Goal: Feedback & Contribution: Leave review/rating

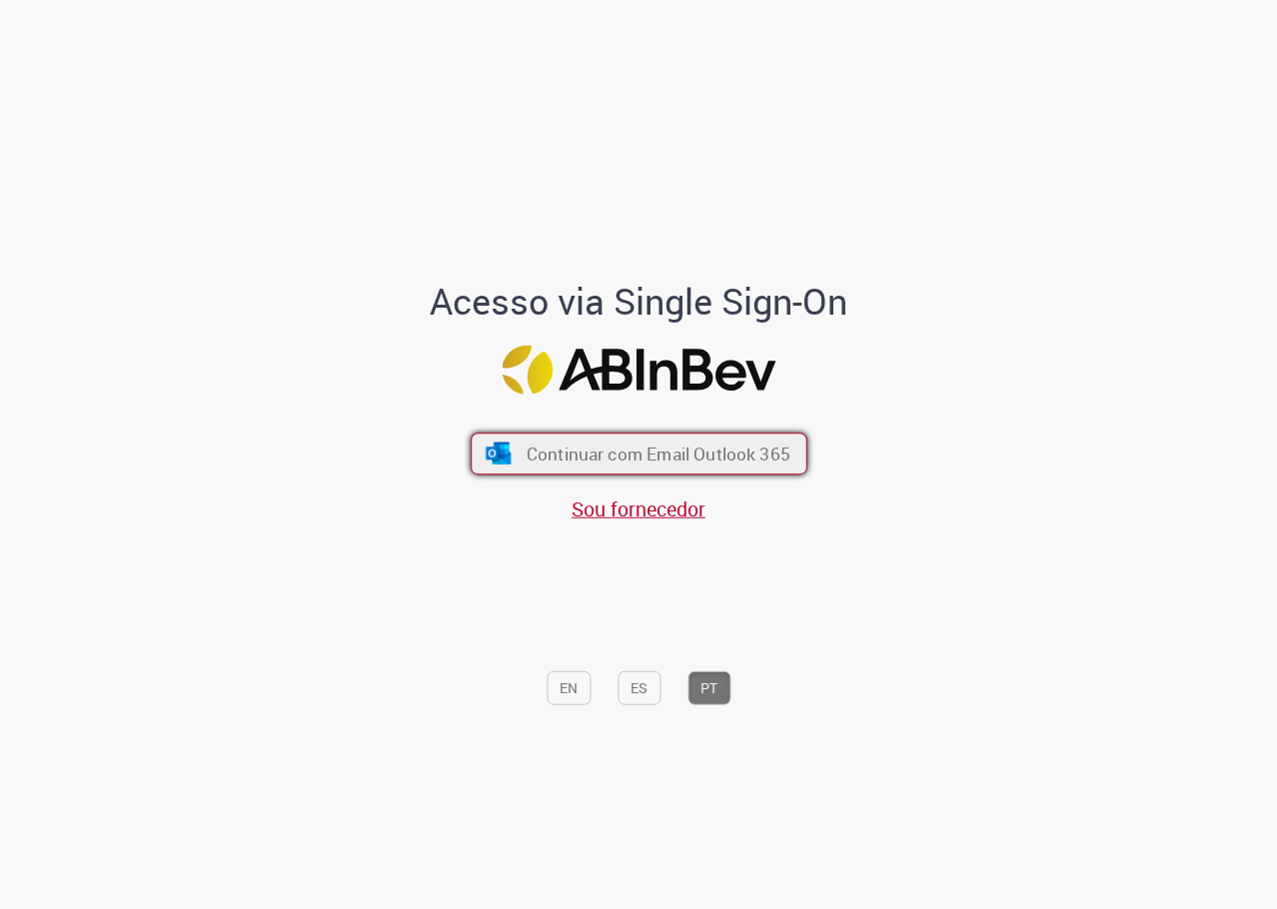
click at [765, 443] on span "Continuar com Email Outlook 365" at bounding box center [658, 454] width 264 height 23
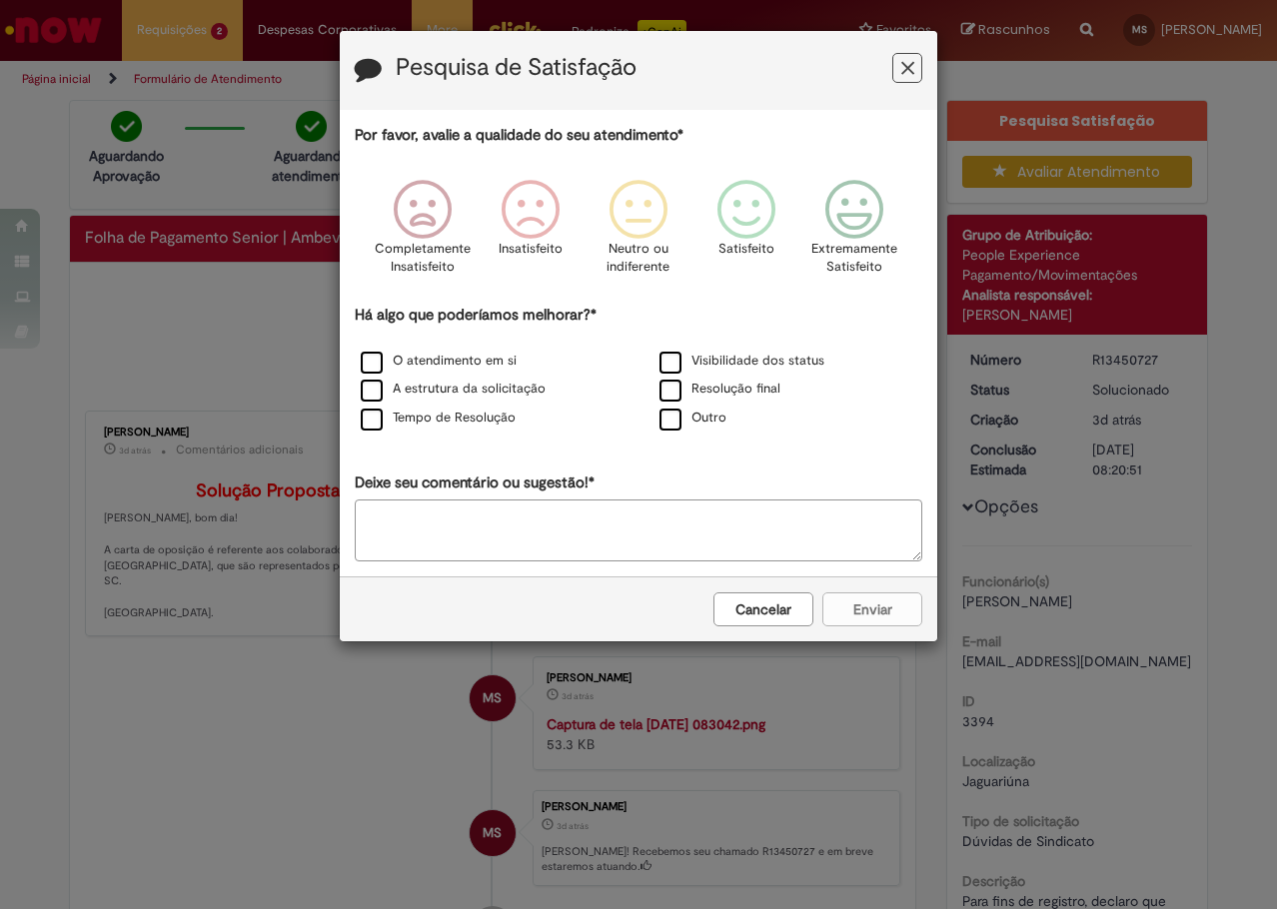
click at [911, 66] on icon "Feedback" at bounding box center [907, 68] width 13 height 21
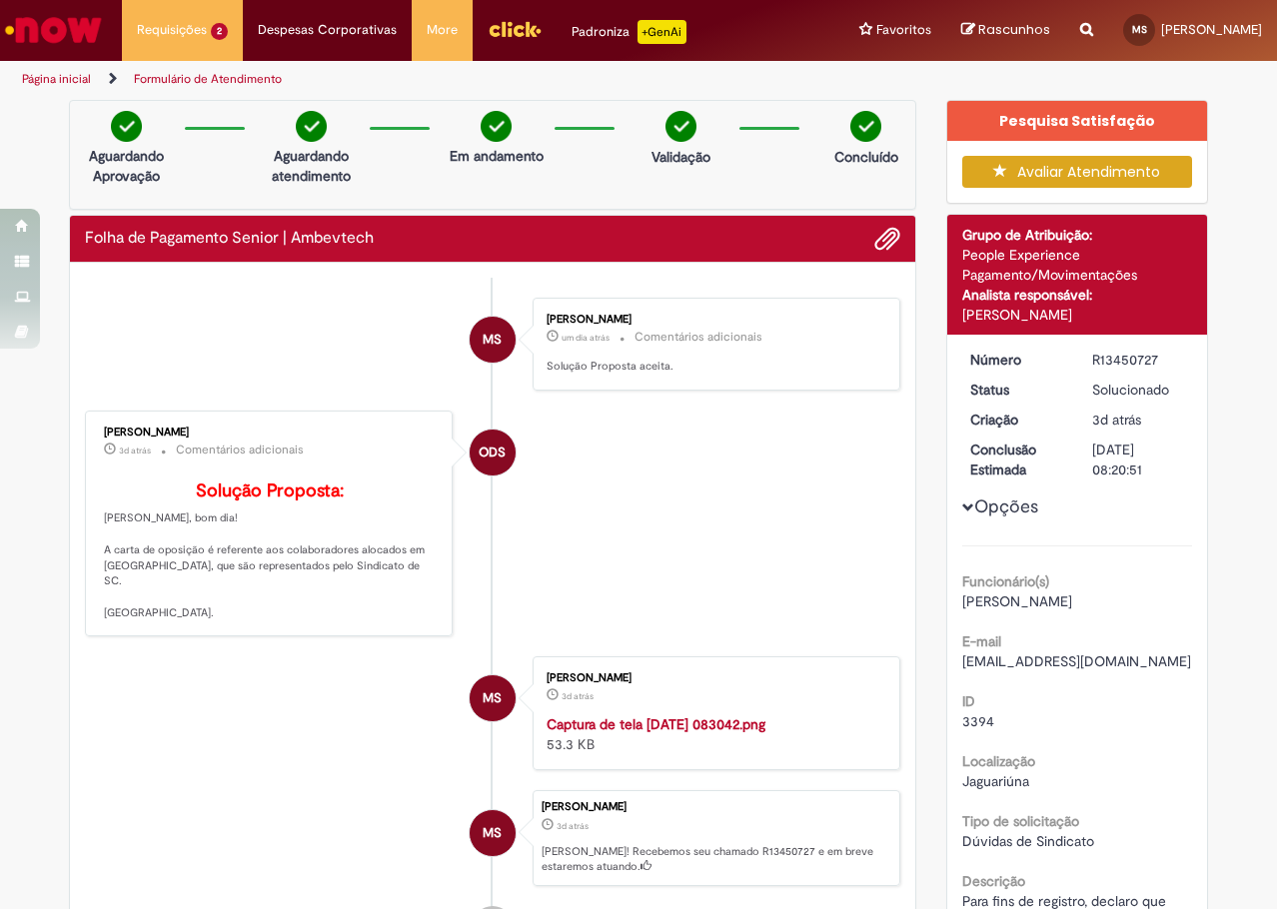
click at [1106, 176] on button "Avaliar Atendimento" at bounding box center [1077, 172] width 231 height 32
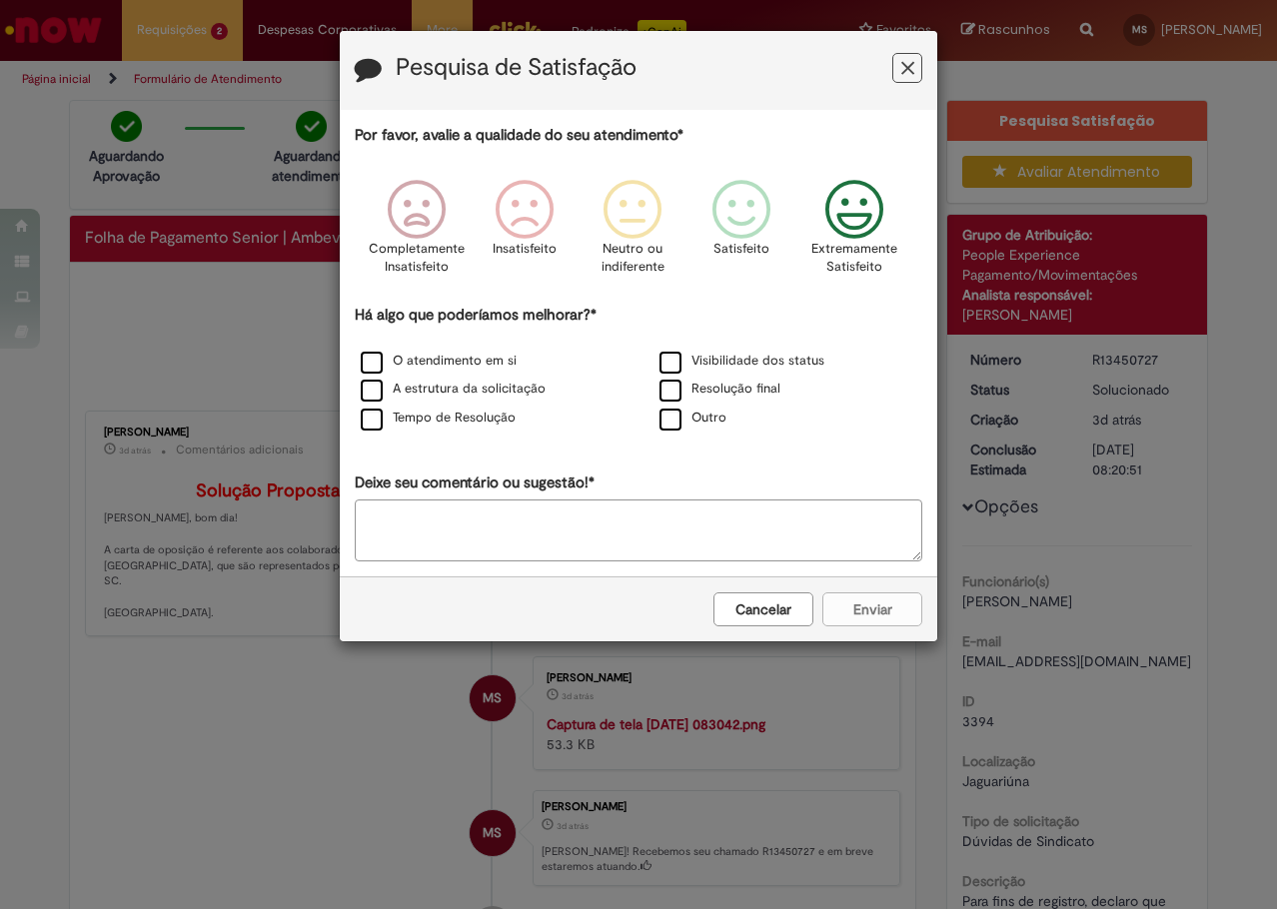
click at [849, 222] on icon "Feedback" at bounding box center [854, 210] width 75 height 60
click at [868, 603] on div "Cancelar Enviar" at bounding box center [638, 609] width 597 height 65
click at [888, 611] on div "Cancelar Enviar" at bounding box center [638, 609] width 597 height 65
click at [674, 423] on label "Outro" at bounding box center [692, 418] width 67 height 19
click at [662, 417] on label "Outro" at bounding box center [692, 418] width 67 height 19
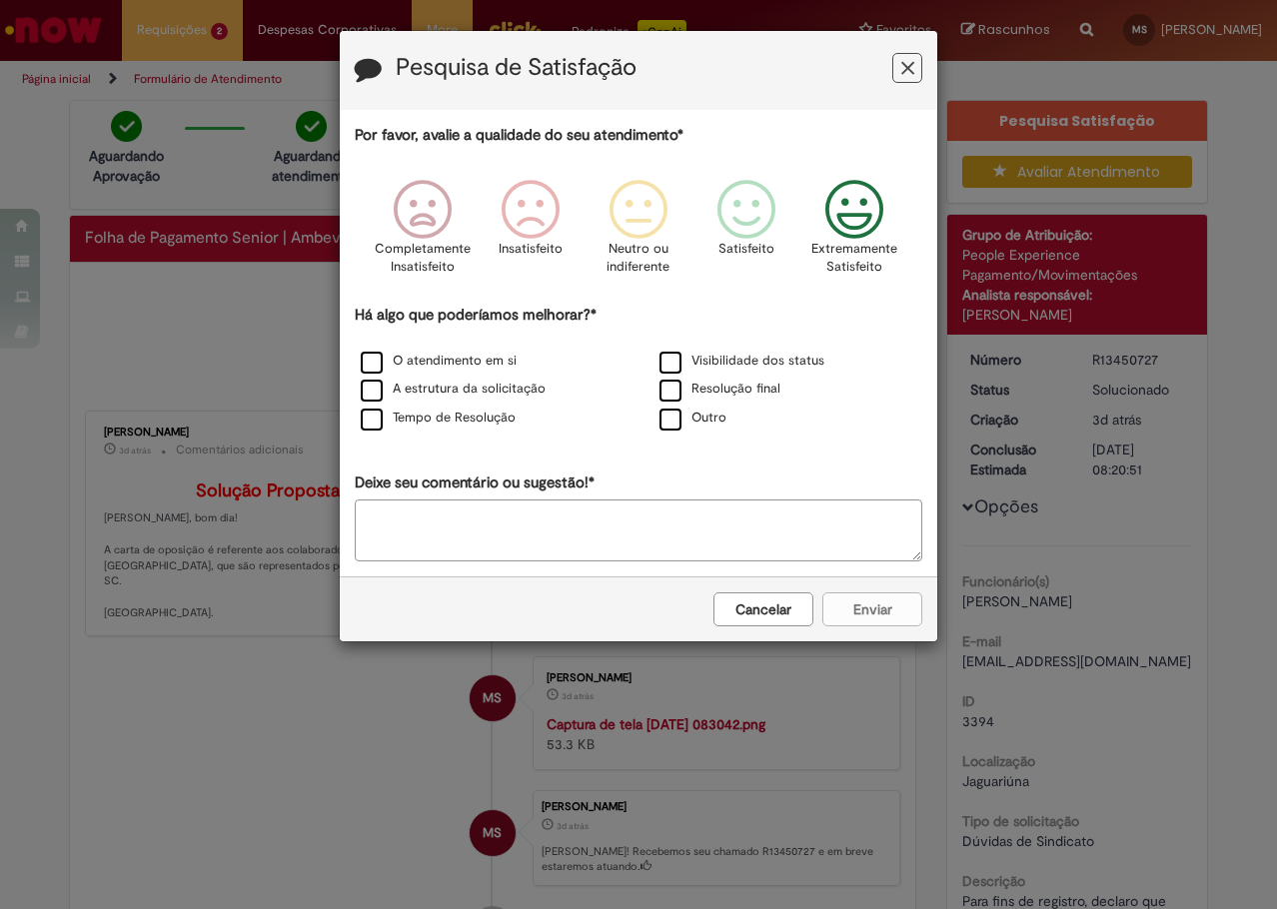
click at [577, 529] on textarea "Deixe seu comentário ou sugestão!*" at bounding box center [639, 531] width 568 height 62
type textarea "*****"
click at [876, 608] on div "Cancelar Enviar" at bounding box center [638, 609] width 597 height 65
click at [667, 425] on label "Outro" at bounding box center [692, 418] width 67 height 19
click at [849, 212] on icon "Feedback" at bounding box center [854, 210] width 75 height 60
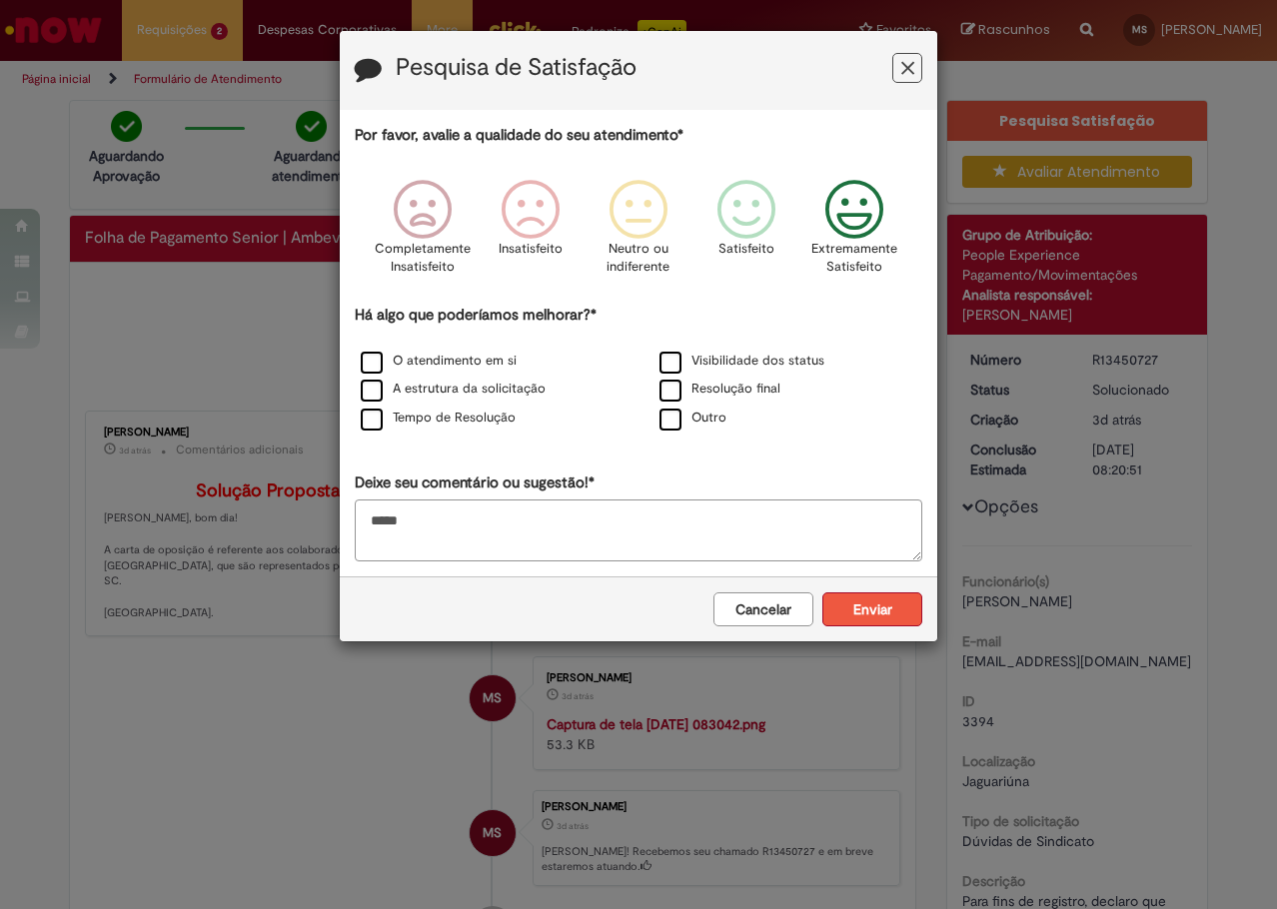
click at [901, 606] on button "Enviar" at bounding box center [872, 609] width 100 height 34
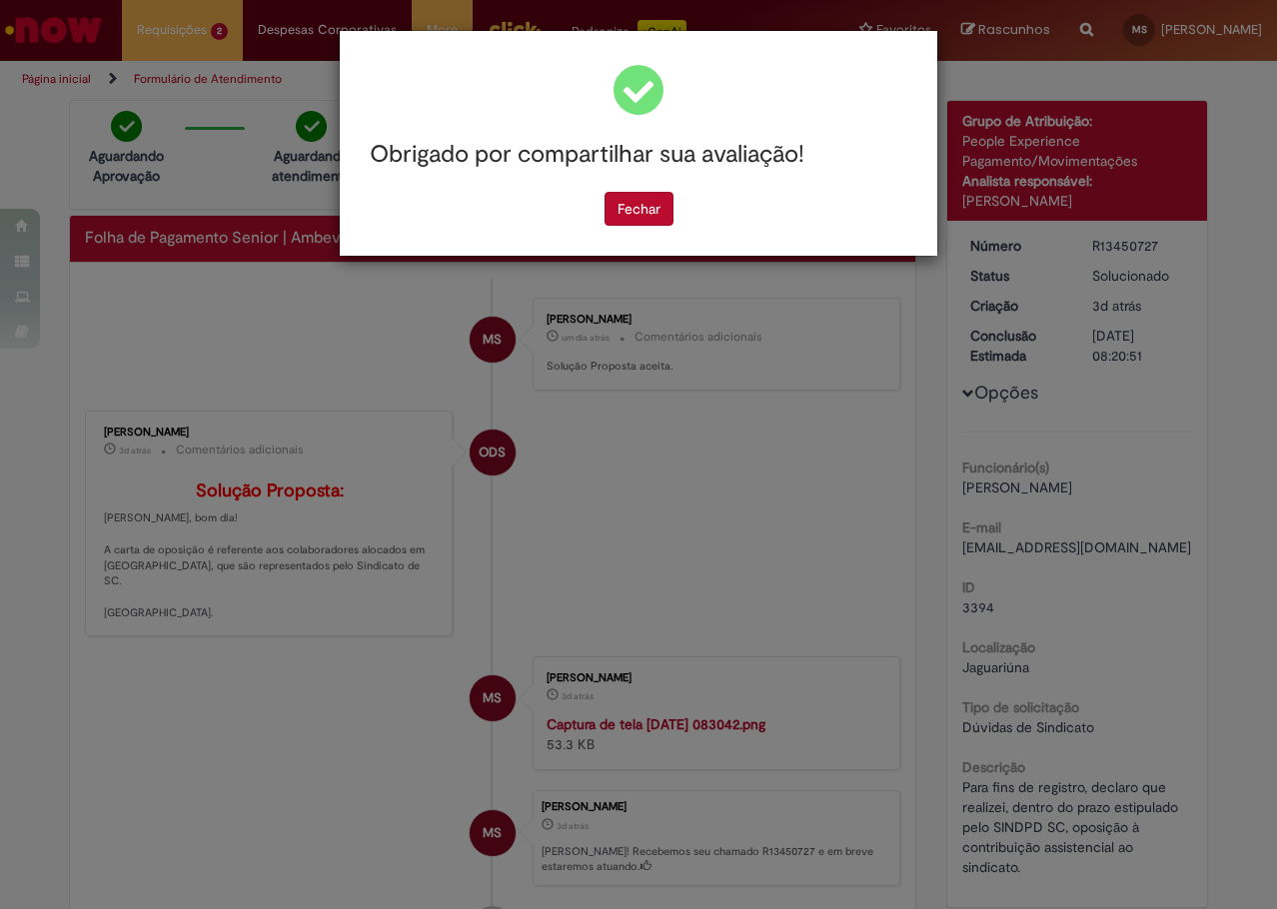
click at [228, 21] on div "Obrigado por compartilhar sua avaliação! [GEOGRAPHIC_DATA]" at bounding box center [638, 454] width 1277 height 909
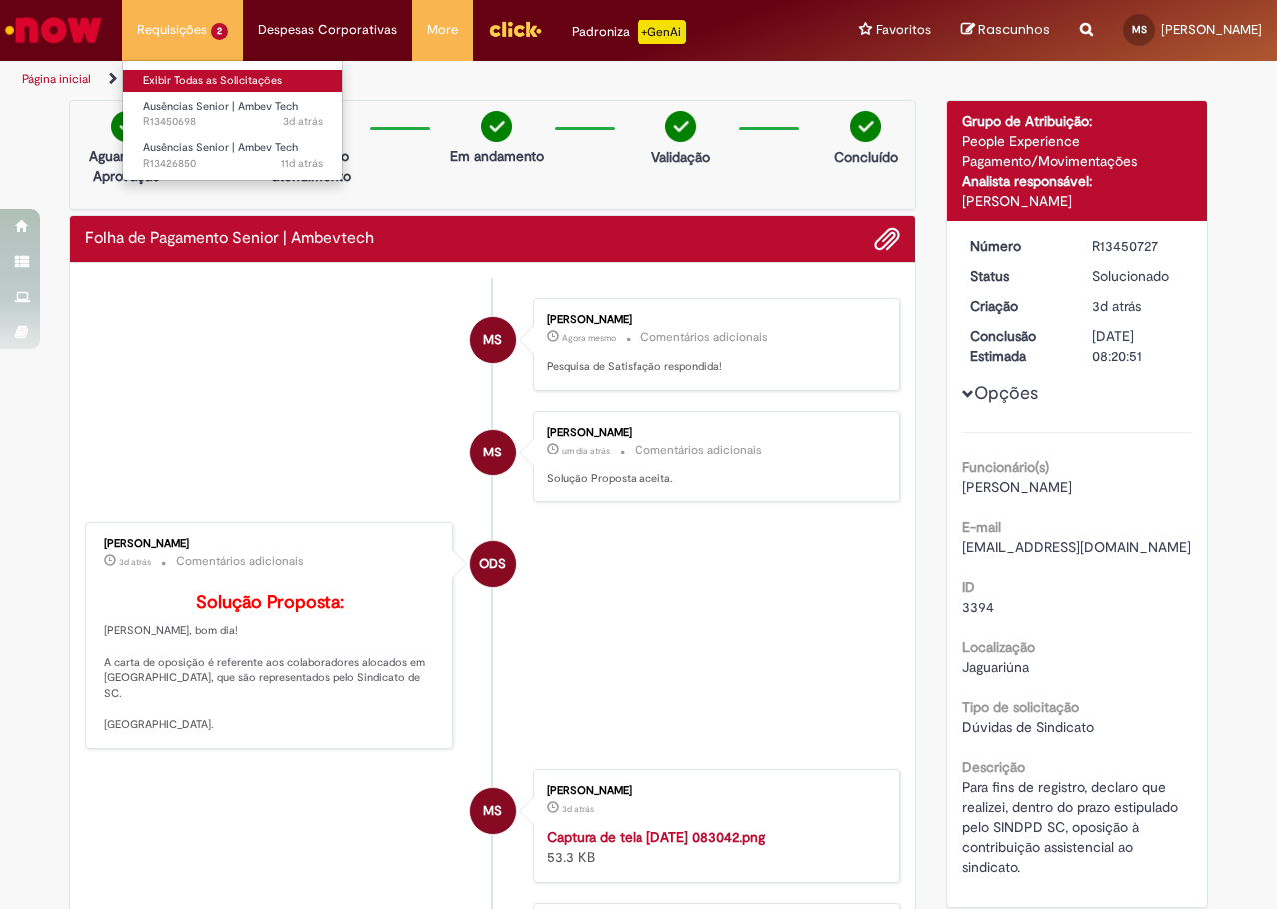
click at [242, 78] on link "Exibir Todas as Solicitações" at bounding box center [233, 81] width 220 height 22
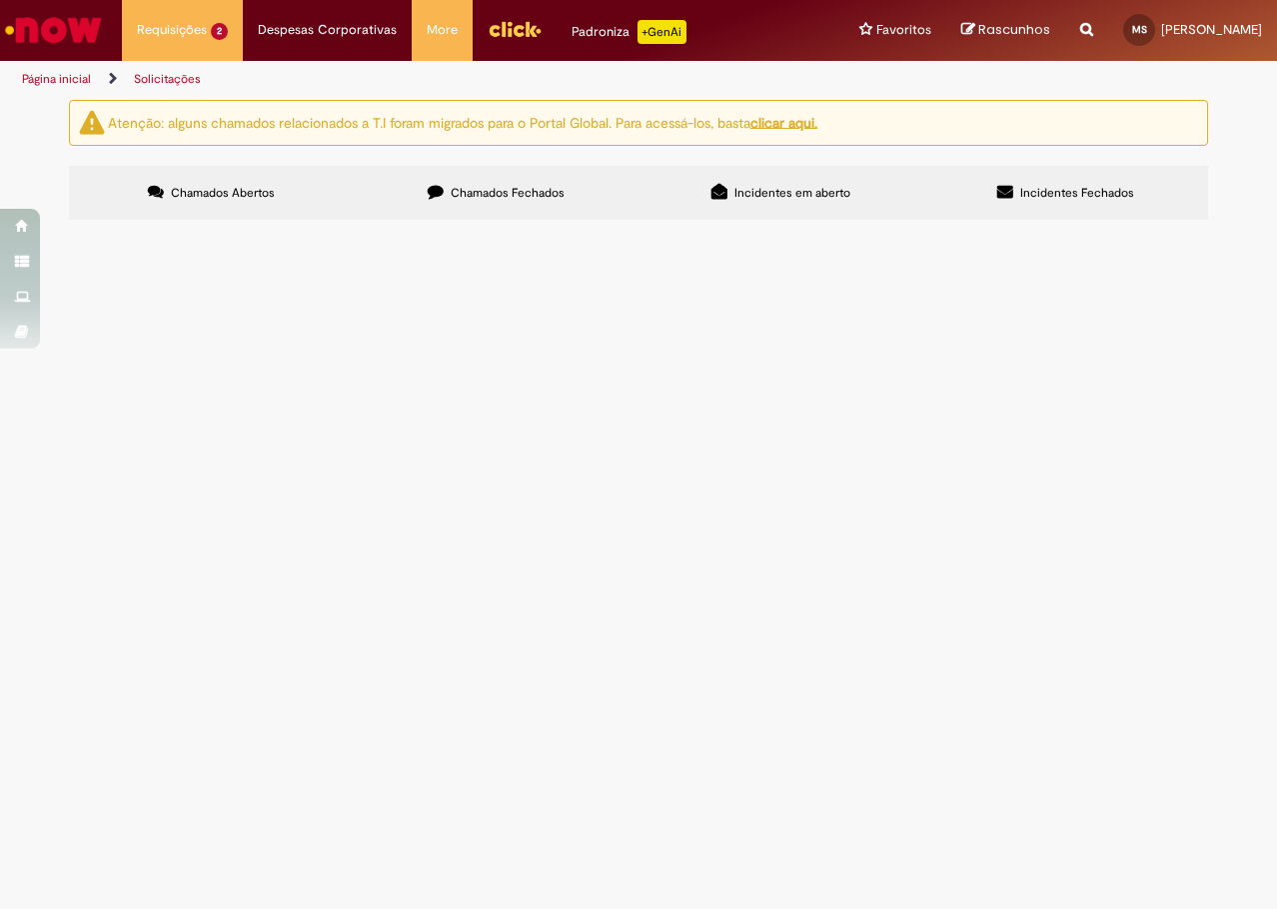
click at [0, 0] on img at bounding box center [0, 0] width 0 height 0
click at [0, 0] on img "recolher o estado da solicitação" at bounding box center [0, 0] width 0 height 0
